Goal: Task Accomplishment & Management: Use online tool/utility

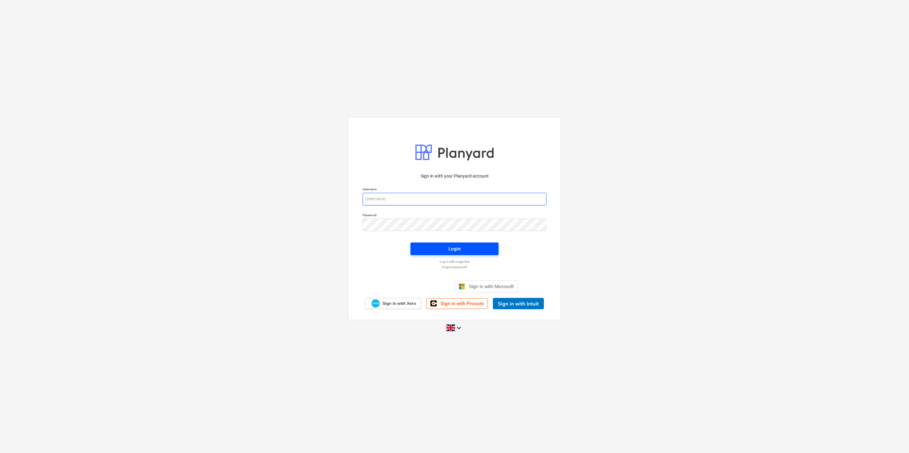
type input "[EMAIL_ADDRESS][DOMAIN_NAME]"
click at [452, 253] on div "Login" at bounding box center [454, 249] width 12 height 8
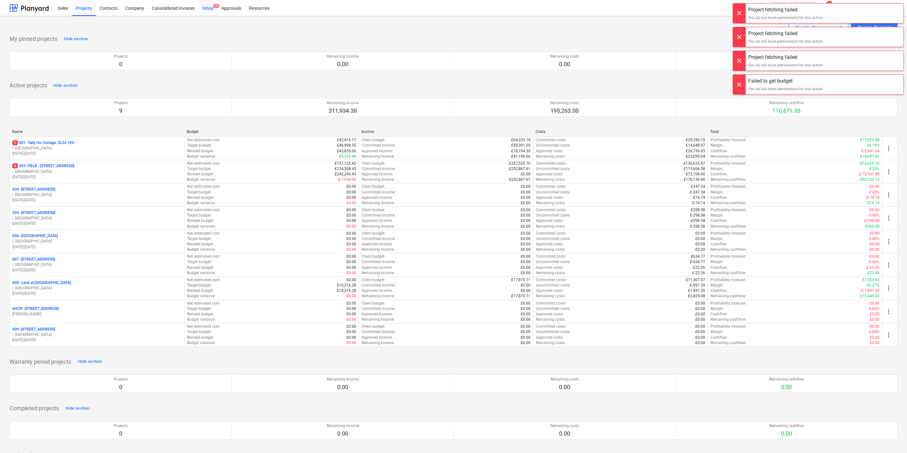
click at [214, 6] on span "1" at bounding box center [216, 6] width 6 height 4
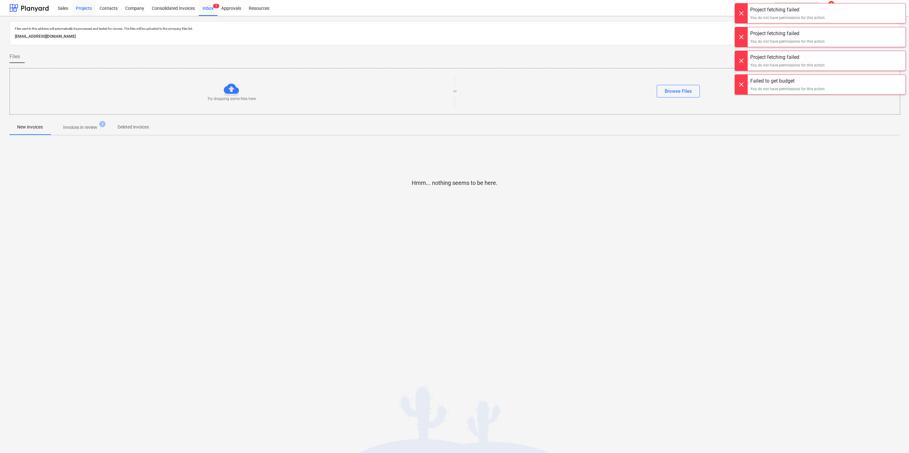
click at [89, 10] on div "Projects" at bounding box center [84, 8] width 24 height 16
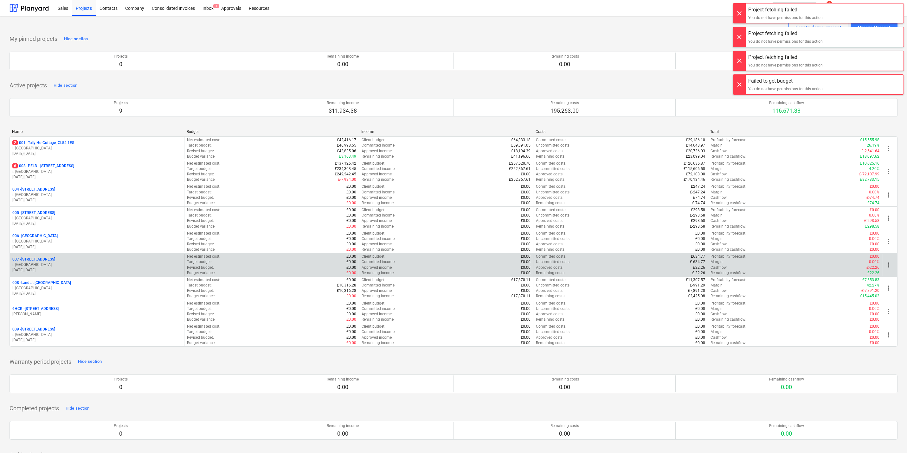
click at [47, 265] on p "i. [GEOGRAPHIC_DATA]" at bounding box center [96, 264] width 169 height 5
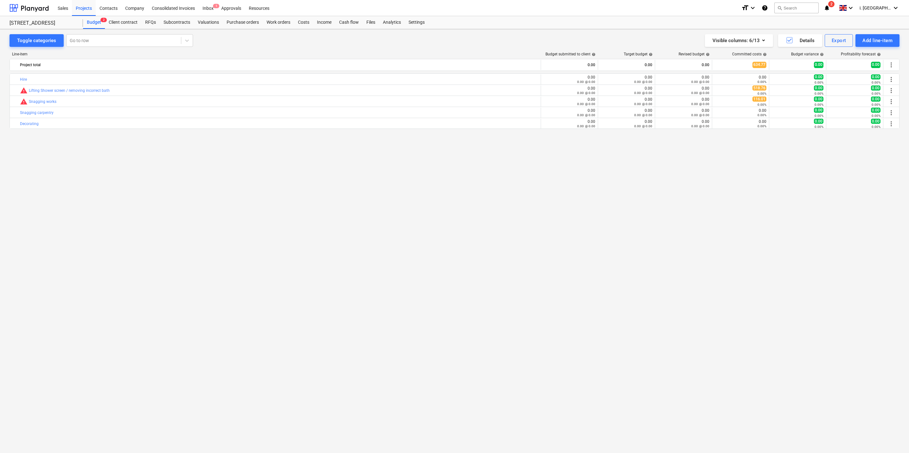
click at [424, 221] on div "bar_chart Hire edit 0.00 0.00 @ 0.00 edit 0.00 0.00 @ 0.00 edit 0.00 0.00 @ 0.0…" at bounding box center [455, 249] width 890 height 353
click at [84, 3] on div "Projects" at bounding box center [84, 8] width 24 height 16
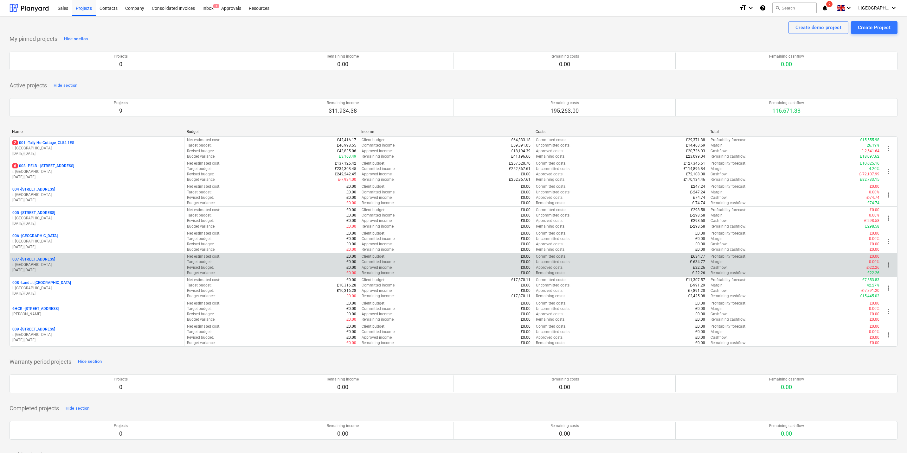
click at [49, 261] on p "007 - Old Brewery Tap, SN7 8RB" at bounding box center [33, 259] width 43 height 5
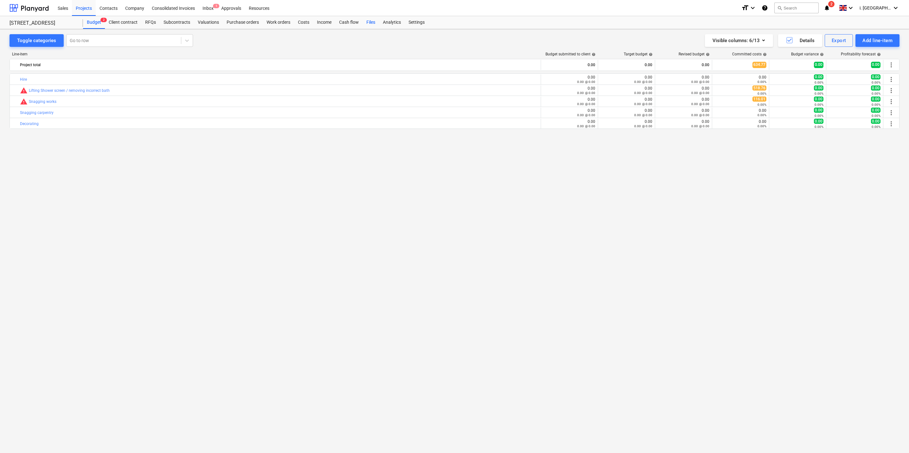
click at [366, 25] on div "Files" at bounding box center [370, 22] width 16 height 13
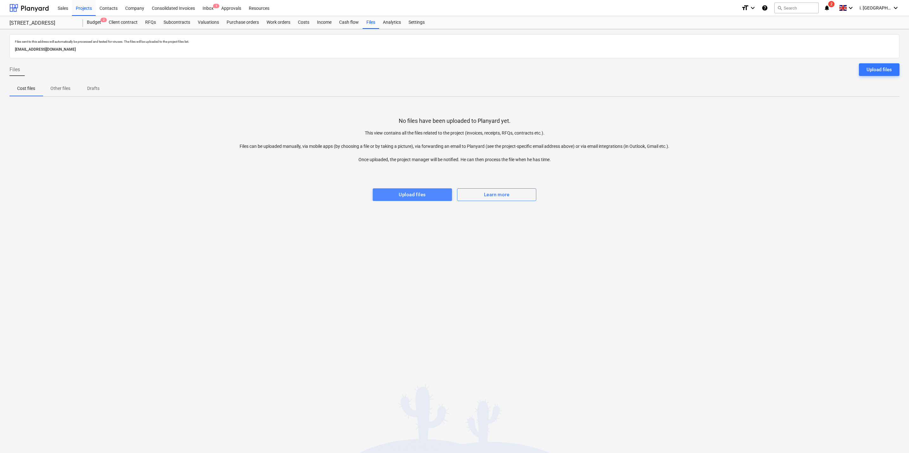
click at [416, 196] on div "Upload files" at bounding box center [412, 195] width 27 height 8
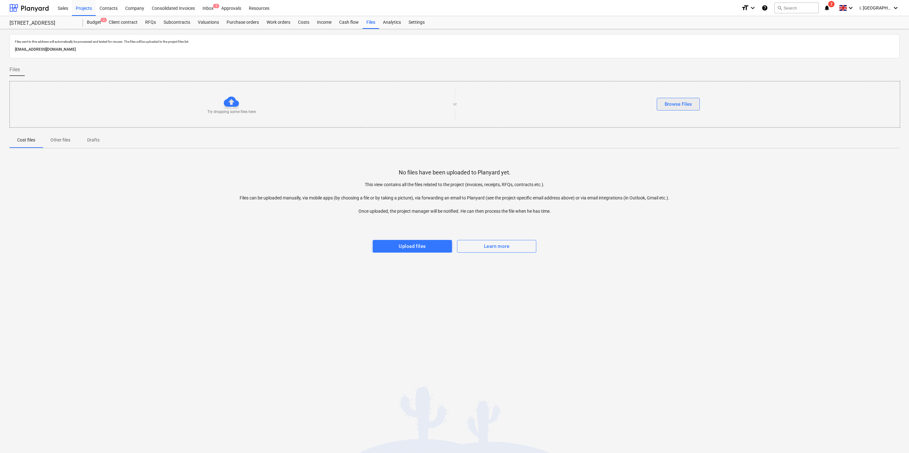
click at [670, 106] on div "Browse Files" at bounding box center [677, 104] width 27 height 8
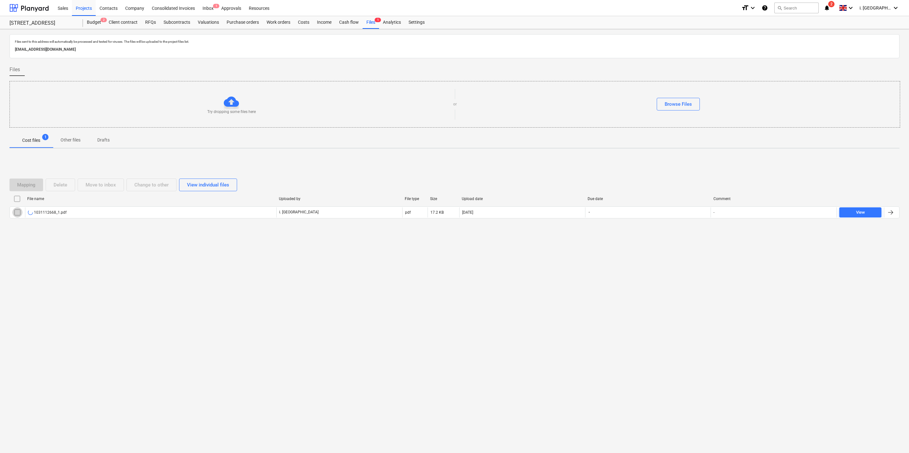
click at [16, 215] on input "checkbox" at bounding box center [17, 212] width 10 height 10
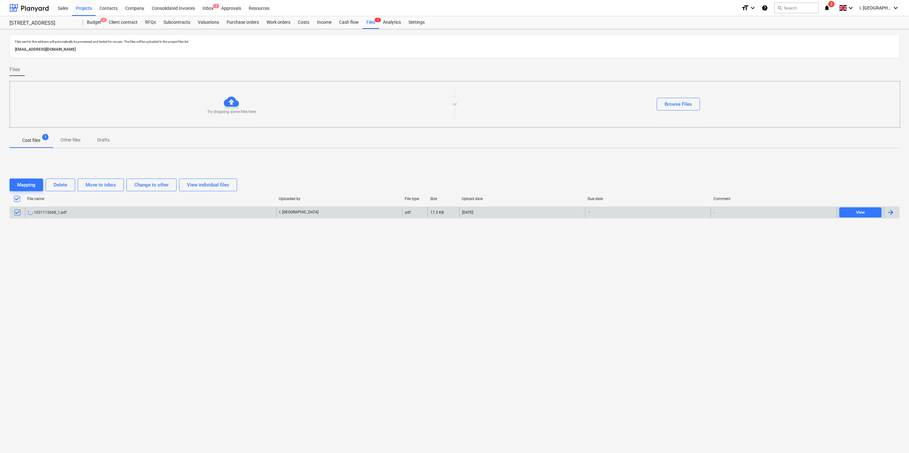
click at [58, 215] on div "1031112668_1.pdf" at bounding box center [47, 212] width 39 height 5
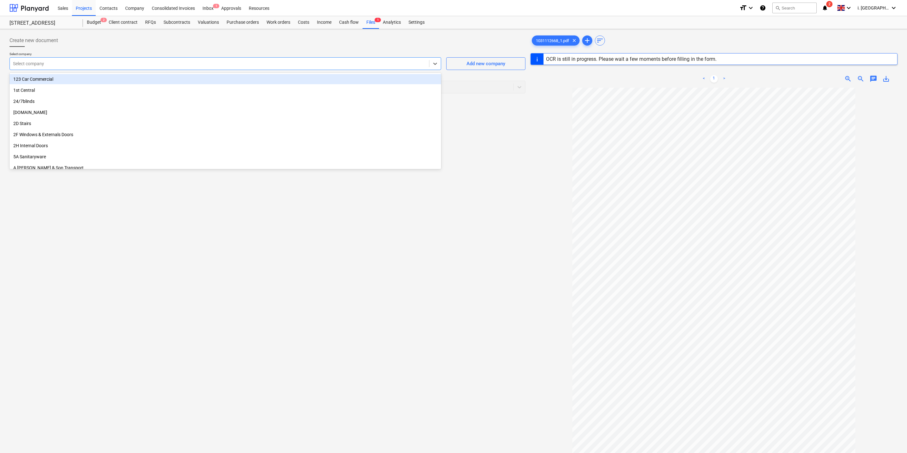
click at [221, 65] on div at bounding box center [219, 64] width 413 height 6
type input "trAV"
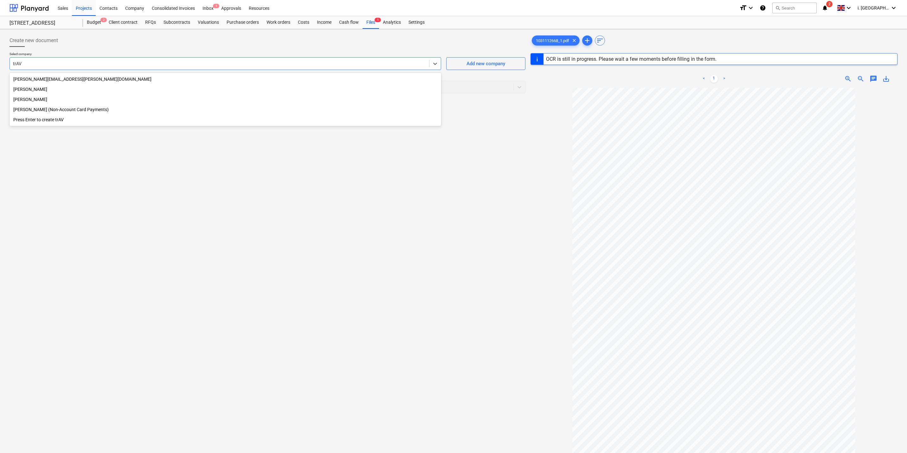
click at [39, 103] on div "[PERSON_NAME]" at bounding box center [225, 99] width 431 height 10
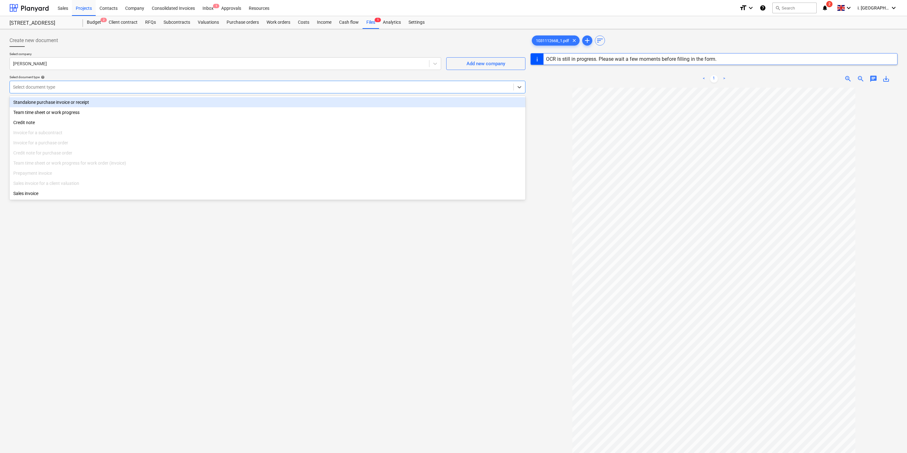
click at [99, 86] on div at bounding box center [261, 87] width 497 height 6
click at [99, 104] on div "Standalone purchase invoice or receipt" at bounding box center [268, 102] width 516 height 10
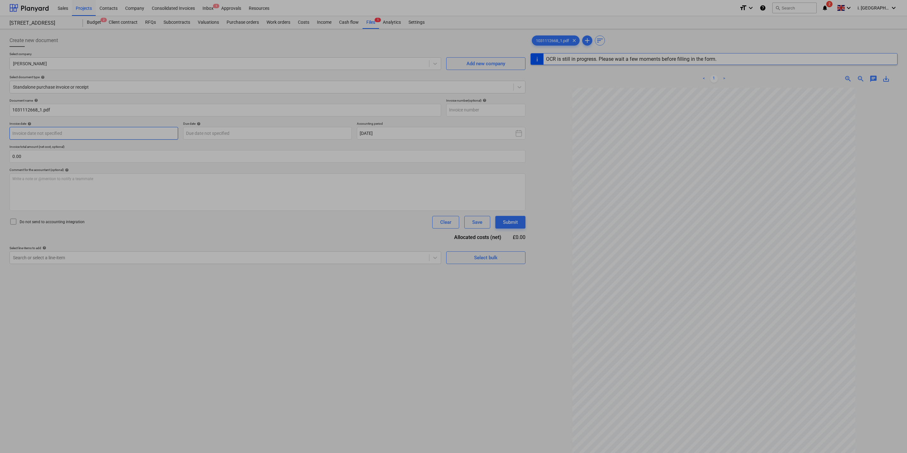
click at [101, 133] on body "Sales Projects Contacts Company Consolidated Invoices Inbox 1 Approvals Resourc…" at bounding box center [453, 226] width 907 height 453
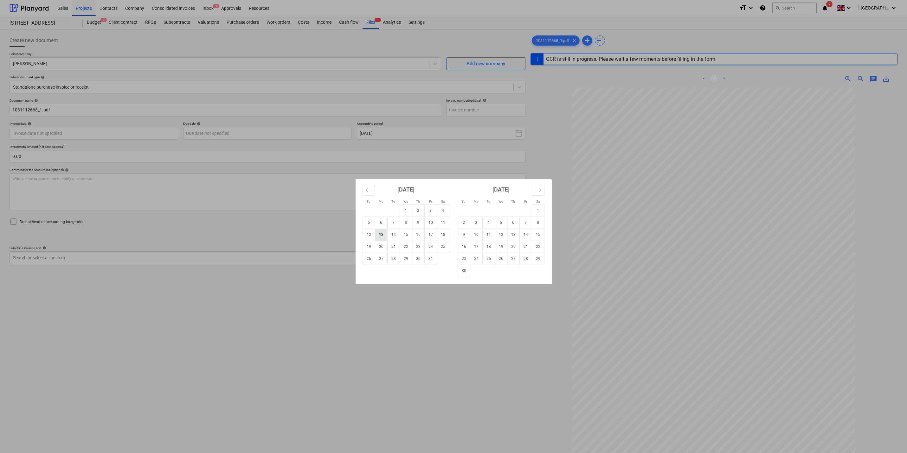
click at [380, 235] on td "13" at bounding box center [381, 235] width 12 height 12
type input "[DATE]"
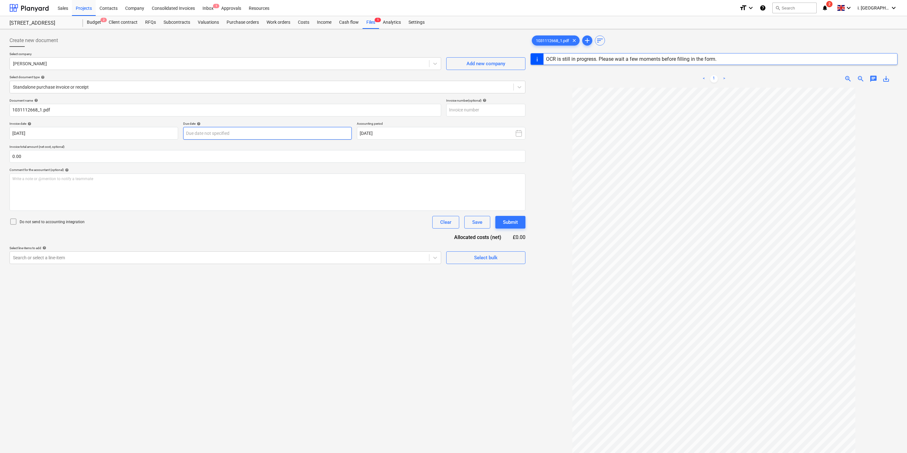
type input "1031112668"
type input "[DATE]"
click at [203, 138] on body "Sales Projects Contacts Company Consolidated Invoices Inbox 1 Approvals Resourc…" at bounding box center [453, 226] width 907 height 453
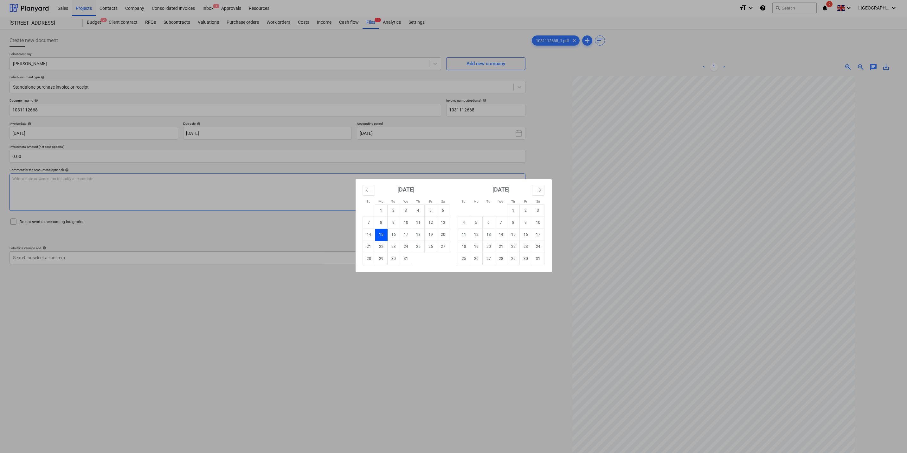
drag, startPoint x: 174, startPoint y: 189, endPoint x: 386, endPoint y: 199, distance: 212.1
click at [186, 189] on div "Su Mo Tu We Th Fr Sa Su Mo Tu We Th Fr Sa [DATE] 1 2 3 4 5 6 7 8 9 10 11 12 13 …" at bounding box center [453, 226] width 907 height 453
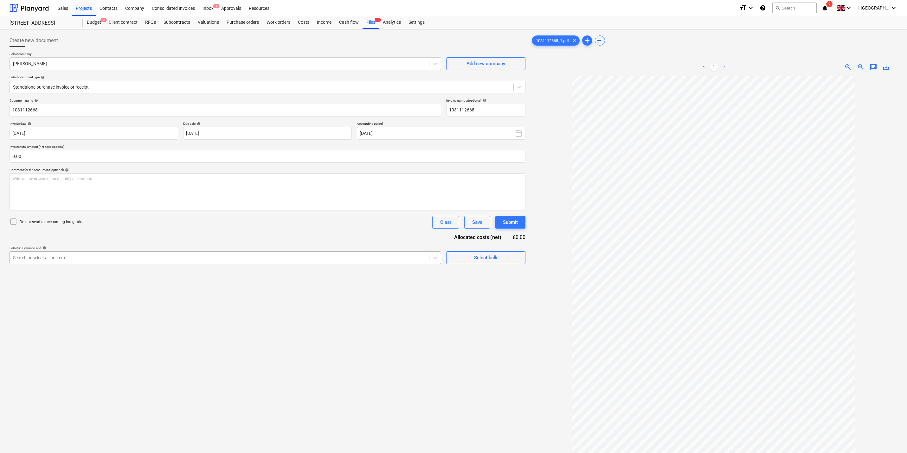
click at [141, 259] on div at bounding box center [219, 258] width 413 height 6
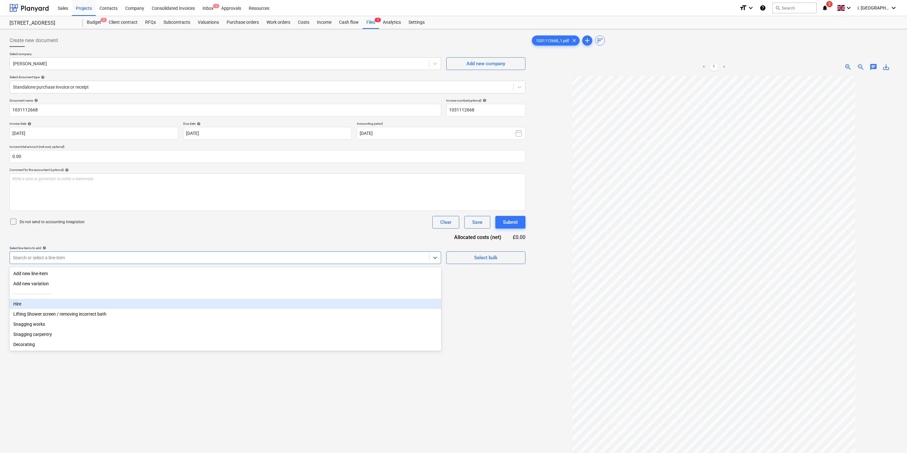
click at [147, 305] on div "Hire" at bounding box center [225, 304] width 431 height 10
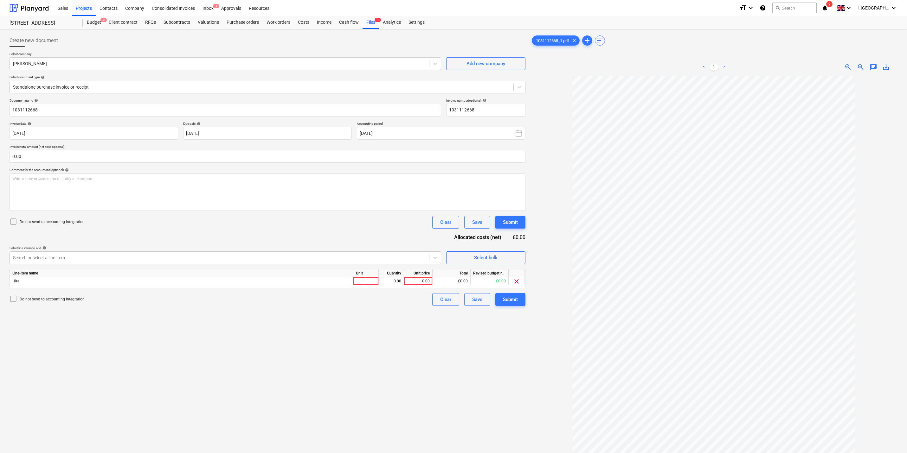
click at [322, 365] on div "Create new document Select company [PERSON_NAME] Add new company Select documen…" at bounding box center [267, 273] width 521 height 482
click at [364, 283] on div at bounding box center [365, 282] width 25 height 8
type input "1"
type input "86.01"
click at [498, 298] on button "Submit" at bounding box center [510, 299] width 30 height 13
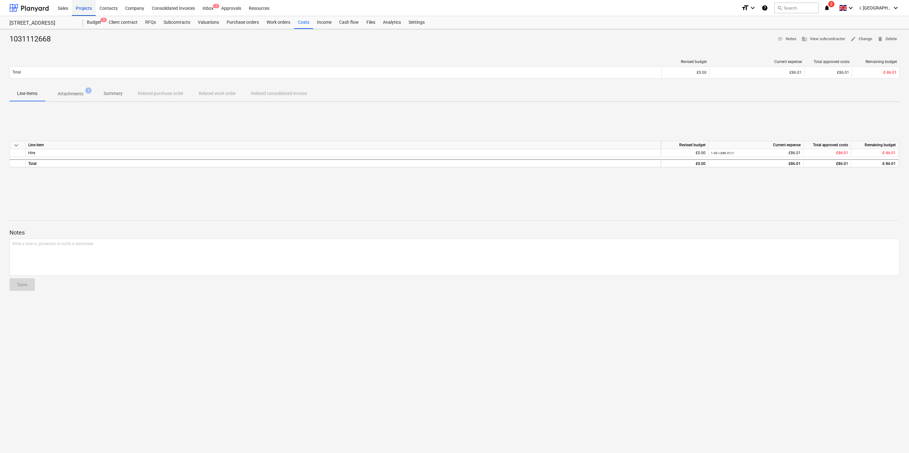
click at [80, 10] on div "Projects" at bounding box center [84, 8] width 24 height 16
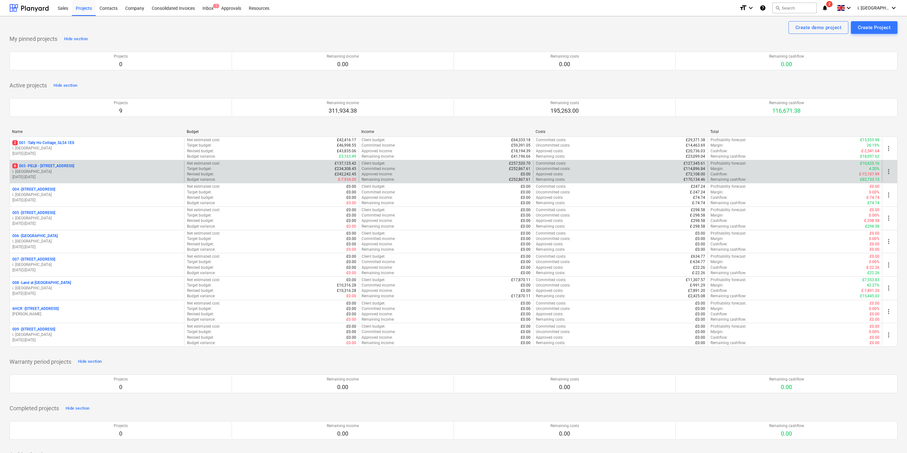
click at [70, 176] on p "[DATE] - [DATE]" at bounding box center [96, 177] width 169 height 5
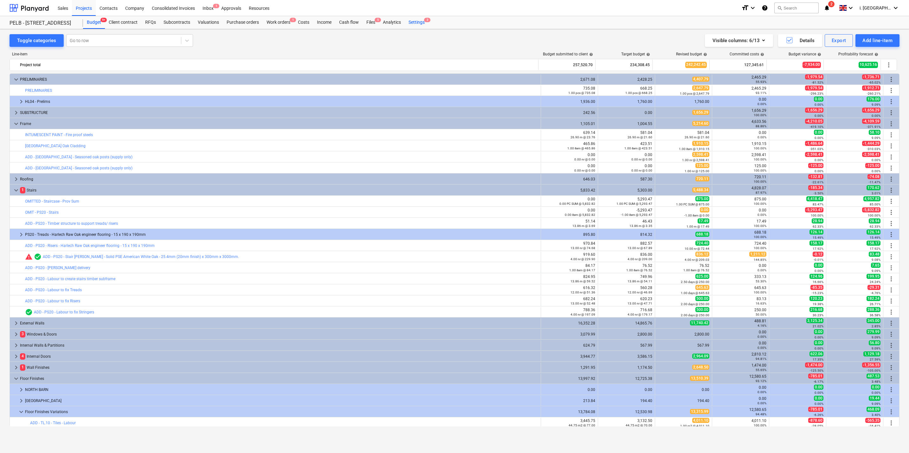
click at [415, 25] on div "Settings 3" at bounding box center [417, 22] width 24 height 13
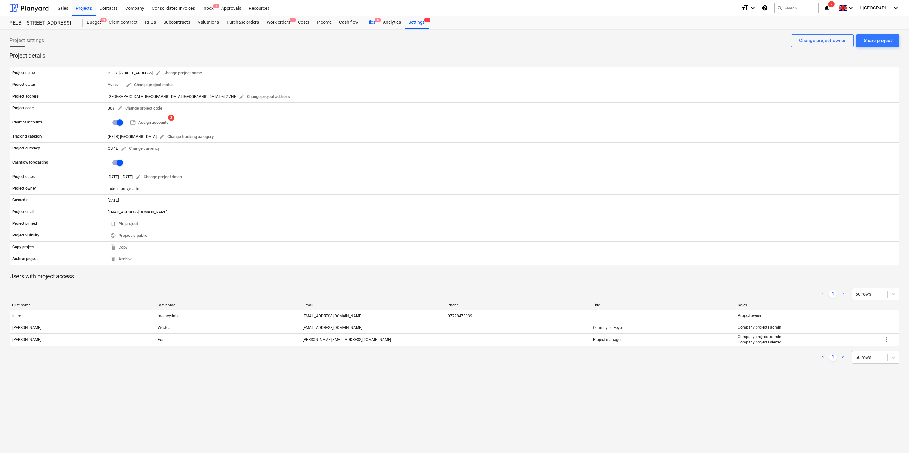
click at [372, 18] on div "Files 5" at bounding box center [370, 22] width 16 height 13
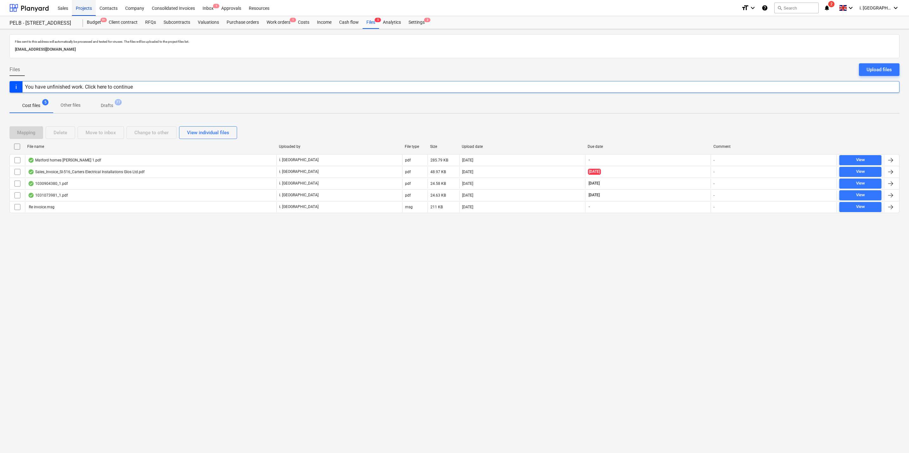
click at [88, 10] on div "Projects" at bounding box center [84, 8] width 24 height 16
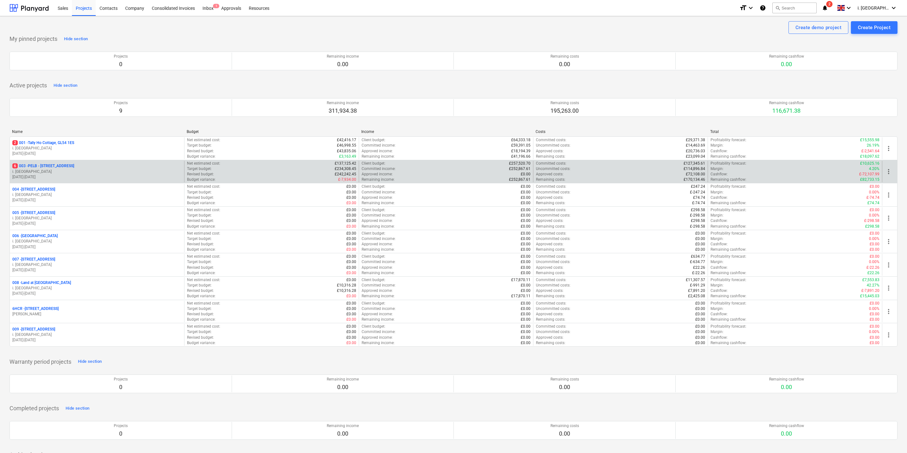
click at [56, 171] on p "i. [GEOGRAPHIC_DATA]" at bounding box center [96, 171] width 169 height 5
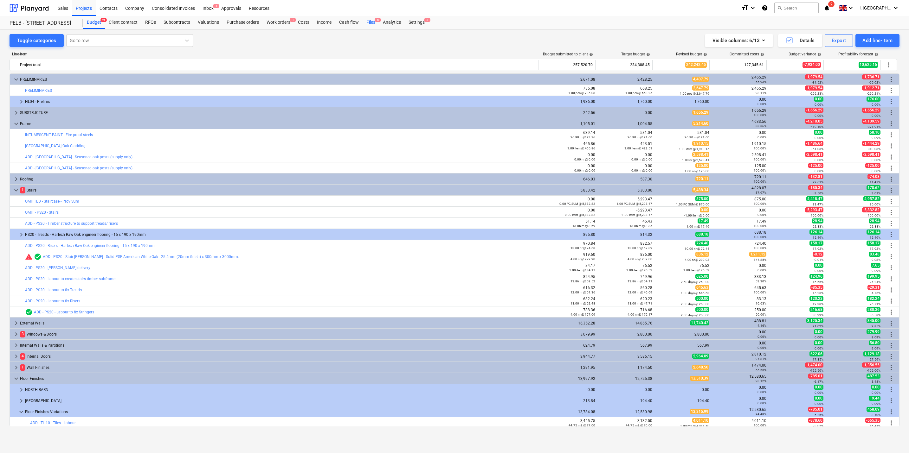
click at [370, 23] on div "Files 5" at bounding box center [370, 22] width 16 height 13
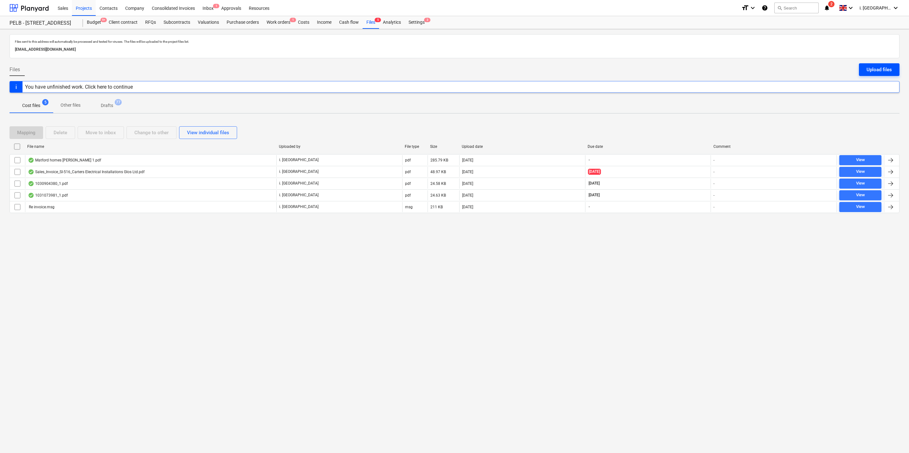
click at [865, 67] on button "Upload files" at bounding box center [879, 69] width 41 height 13
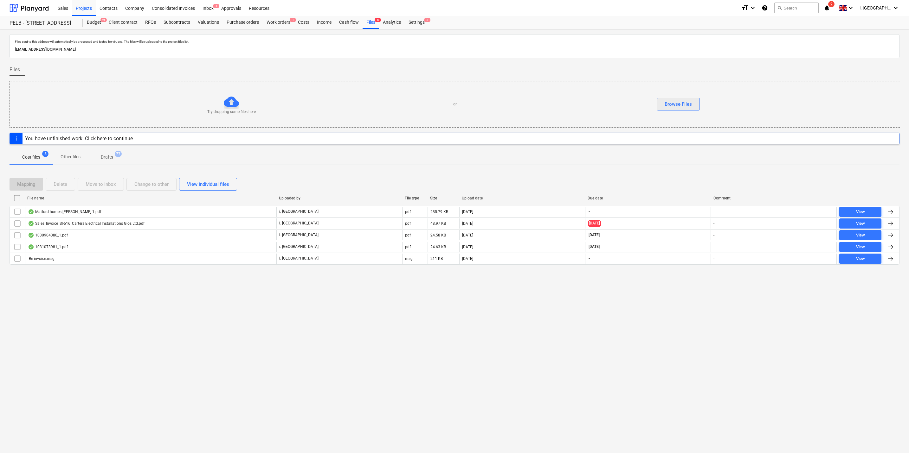
click at [687, 103] on div "Browse Files" at bounding box center [677, 104] width 27 height 8
click at [685, 106] on div "Browse Files" at bounding box center [677, 104] width 27 height 8
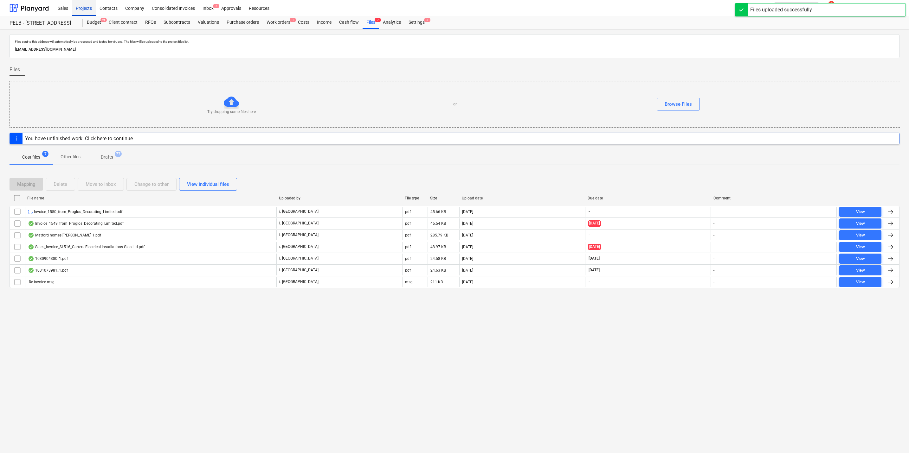
click at [85, 10] on div "Projects" at bounding box center [84, 8] width 24 height 16
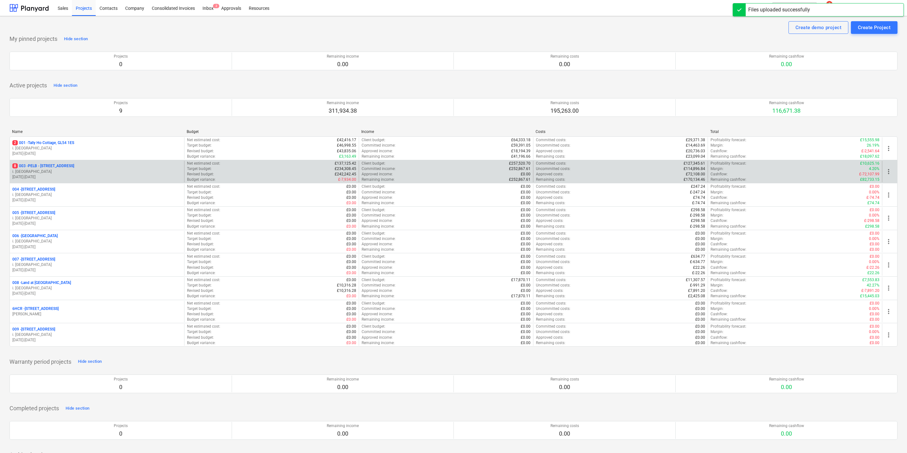
click at [67, 169] on p "8 003 - PELB - [GEOGRAPHIC_DATA], [GEOGRAPHIC_DATA], GL2 7NE" at bounding box center [43, 165] width 62 height 5
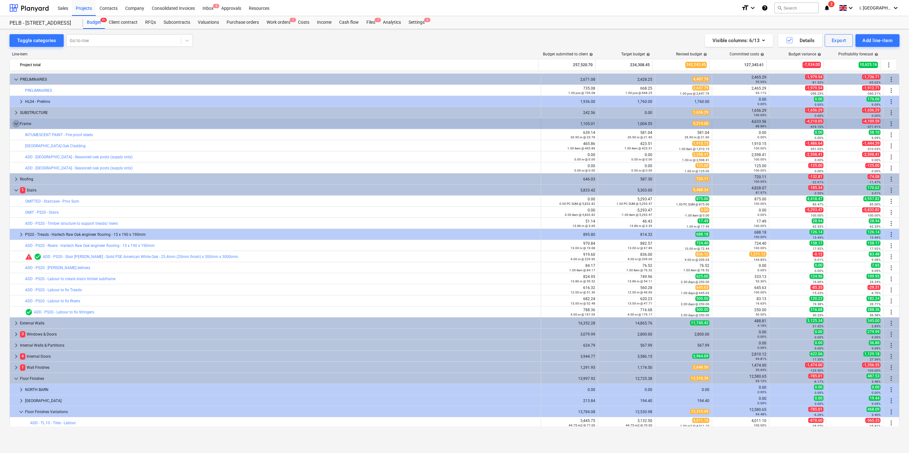
click at [16, 123] on span "keyboard_arrow_down" at bounding box center [16, 124] width 8 height 8
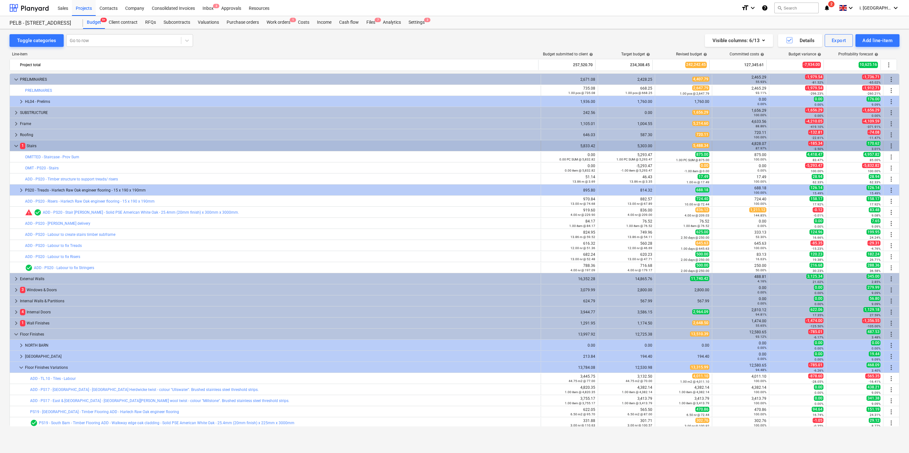
click at [17, 148] on span "keyboard_arrow_down" at bounding box center [16, 146] width 8 height 8
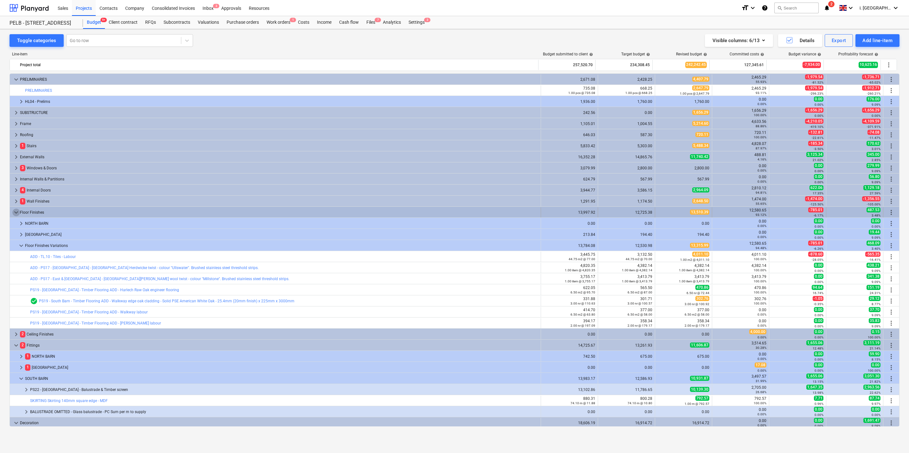
click at [15, 214] on span "keyboard_arrow_down" at bounding box center [16, 213] width 8 height 8
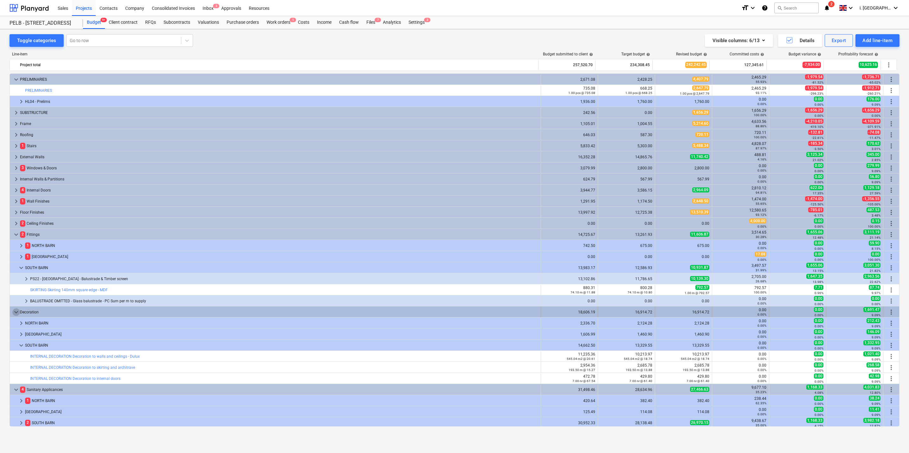
click at [14, 315] on span "keyboard_arrow_down" at bounding box center [16, 313] width 8 height 8
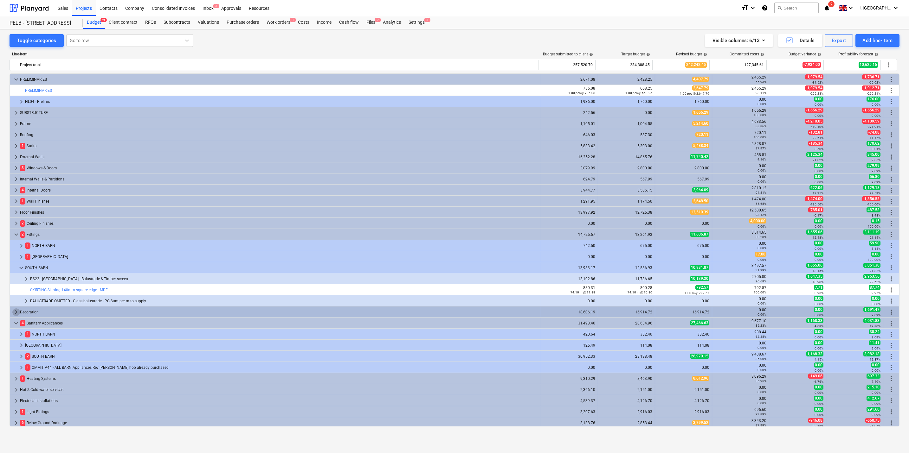
click at [14, 314] on span "keyboard_arrow_right" at bounding box center [16, 313] width 8 height 8
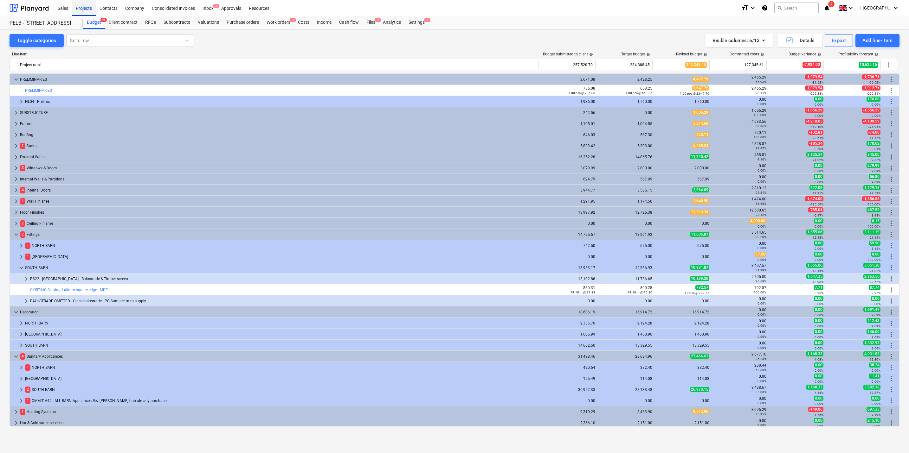
click at [88, 10] on div "Projects" at bounding box center [84, 8] width 24 height 16
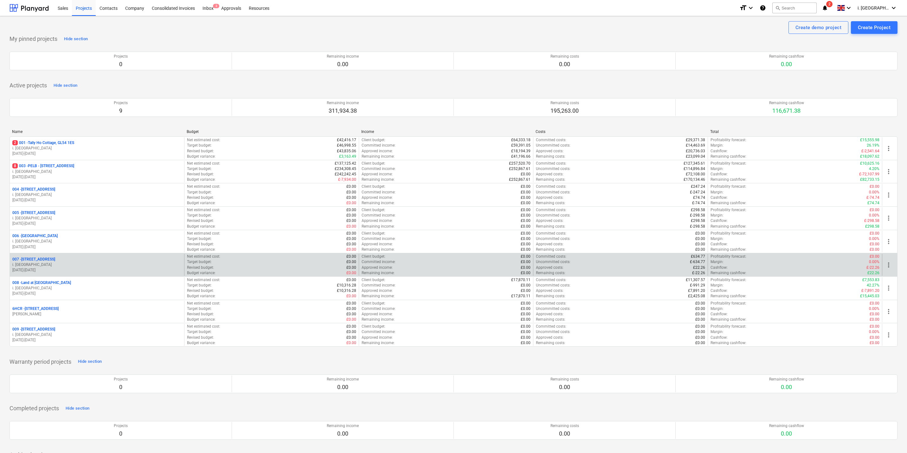
click at [47, 265] on p "i. [GEOGRAPHIC_DATA]" at bounding box center [96, 264] width 169 height 5
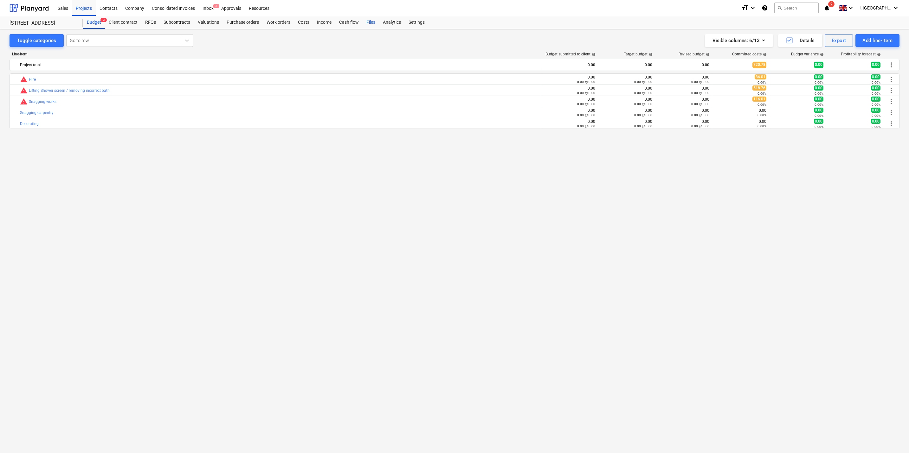
click at [368, 23] on div "Files" at bounding box center [370, 22] width 16 height 13
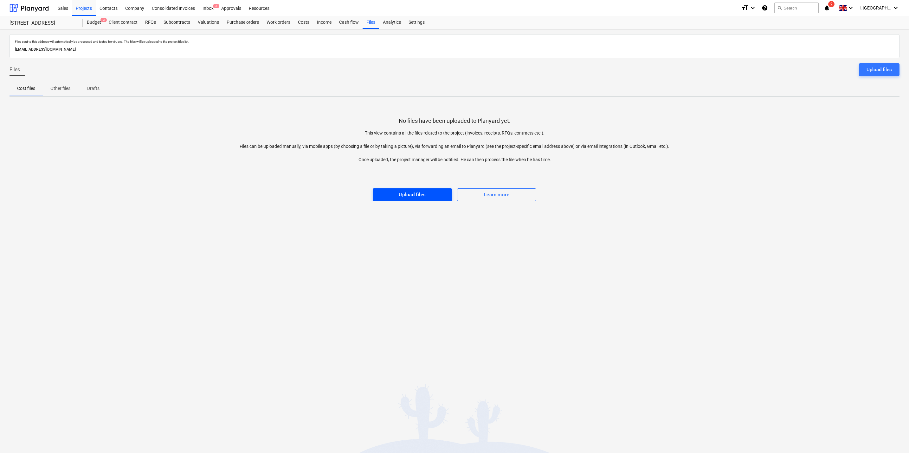
click at [419, 194] on div "Upload files" at bounding box center [412, 195] width 27 height 8
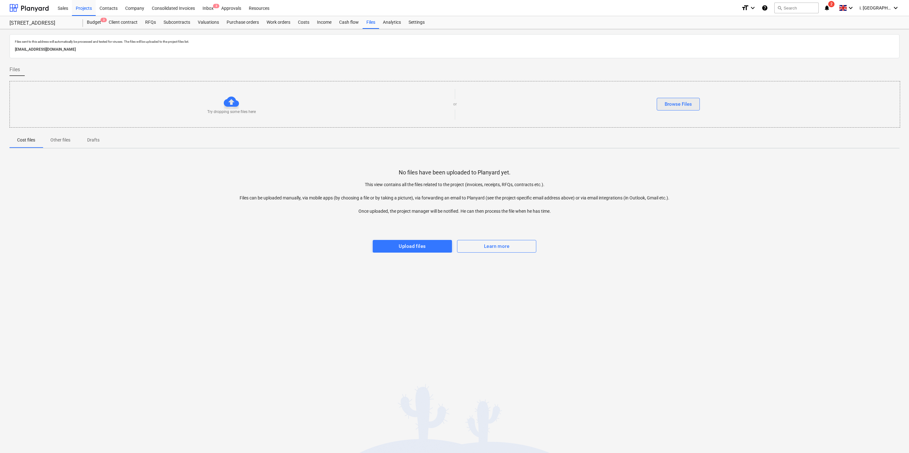
click at [689, 102] on div "Browse Files" at bounding box center [677, 104] width 27 height 8
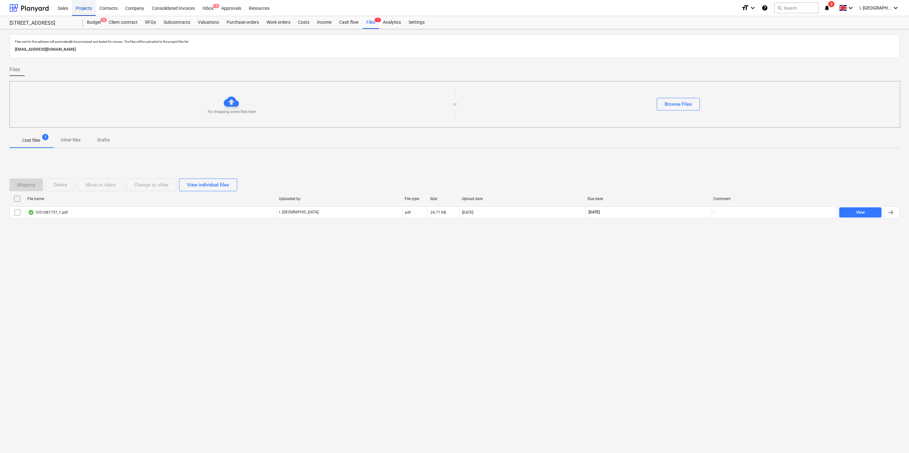
click at [93, 8] on div "Projects" at bounding box center [84, 8] width 24 height 16
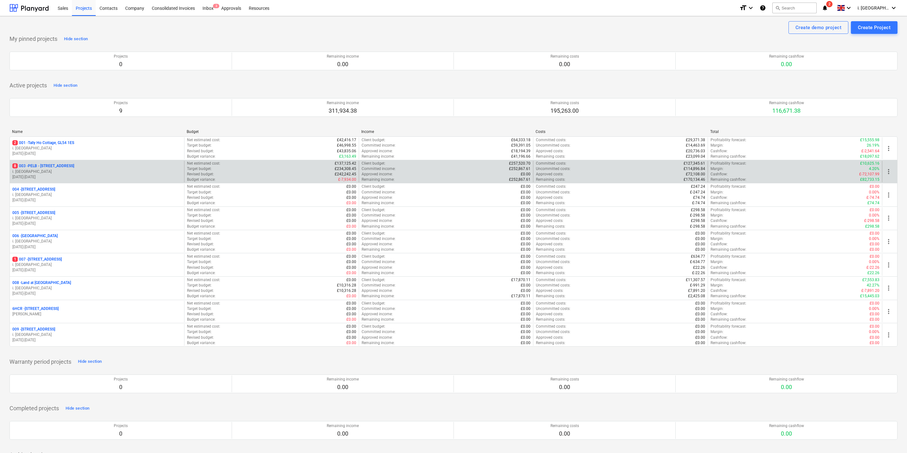
click at [71, 167] on p "8 003 - PELB - [GEOGRAPHIC_DATA], [GEOGRAPHIC_DATA], GL2 7NE" at bounding box center [43, 165] width 62 height 5
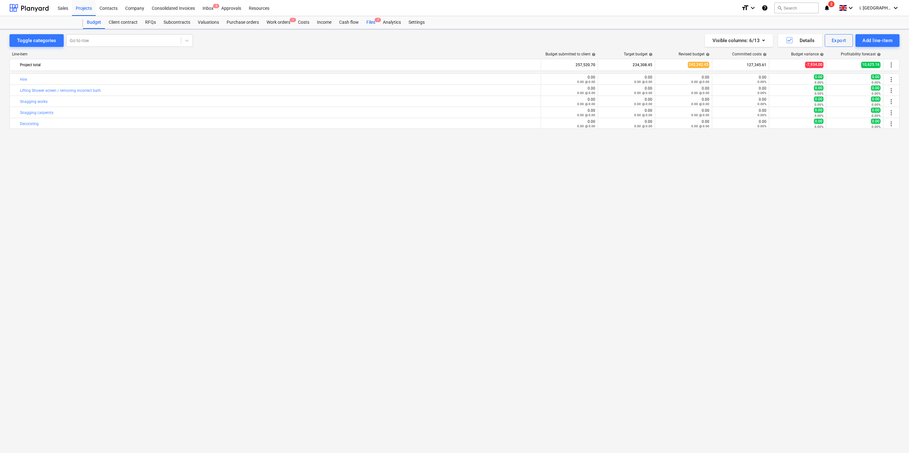
click at [367, 24] on div "Files 7" at bounding box center [370, 22] width 16 height 13
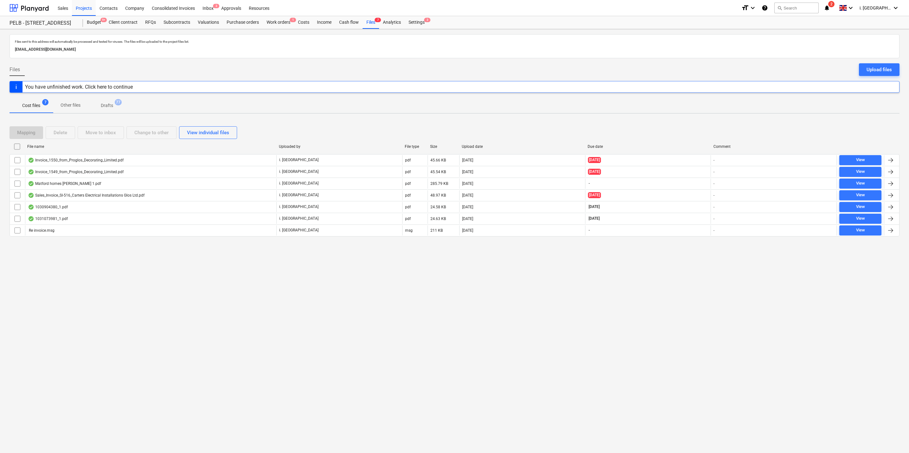
drag, startPoint x: 877, startPoint y: 69, endPoint x: 867, endPoint y: 72, distance: 10.1
click at [877, 69] on div "Upload files" at bounding box center [878, 70] width 25 height 8
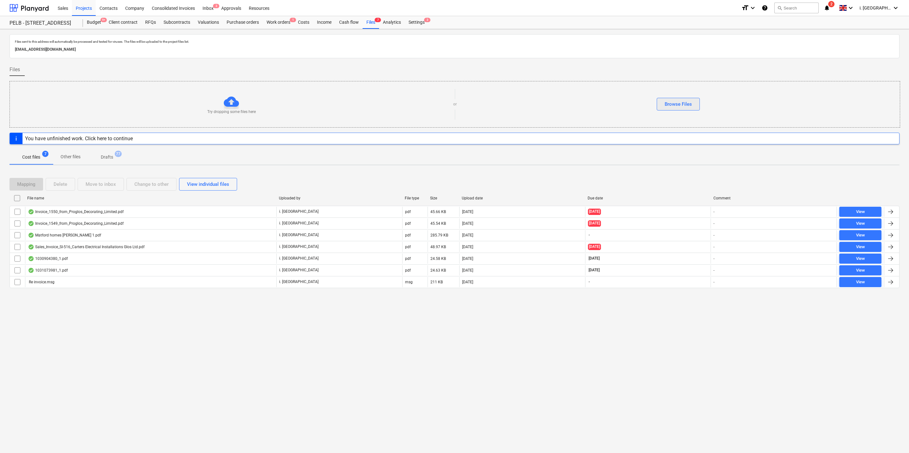
click at [677, 108] on div "Browse Files" at bounding box center [677, 104] width 27 height 8
